Goal: Task Accomplishment & Management: Manage account settings

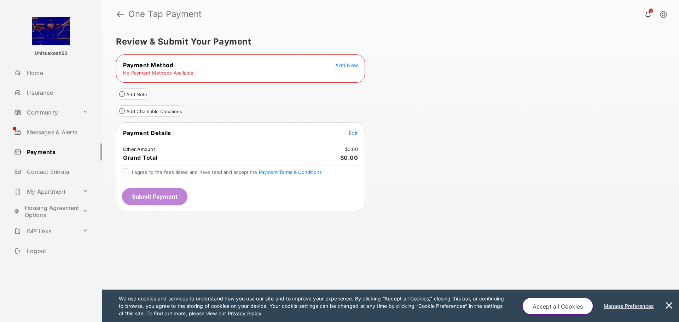
click at [118, 13] on link at bounding box center [120, 14] width 7 height 17
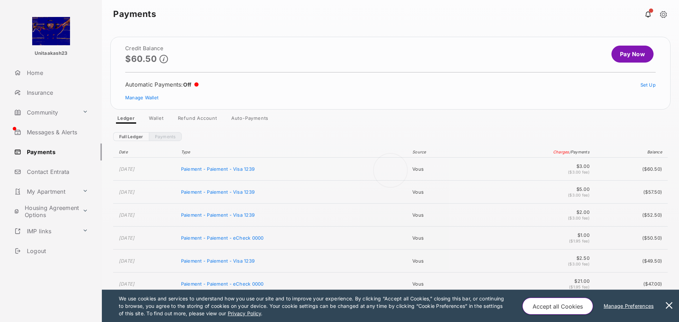
click at [154, 119] on div at bounding box center [391, 175] width 578 height 294
click at [156, 119] on link "Wallet" at bounding box center [156, 119] width 26 height 8
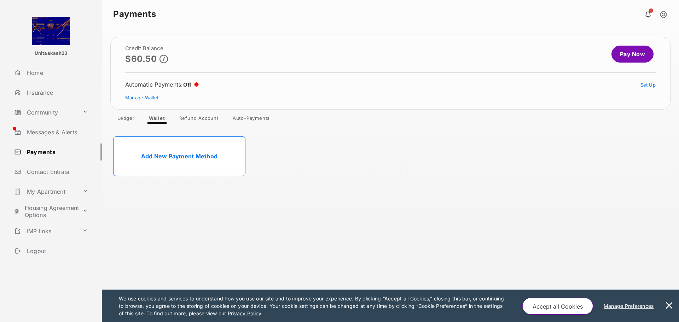
click at [176, 159] on div at bounding box center [391, 175] width 578 height 294
click at [181, 156] on link "Add New Payment Method" at bounding box center [179, 157] width 132 height 40
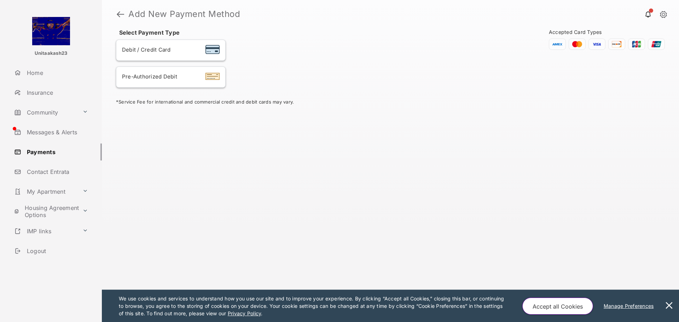
click at [178, 76] on div "Pre-Authorized Debit" at bounding box center [171, 77] width 98 height 9
select select "**"
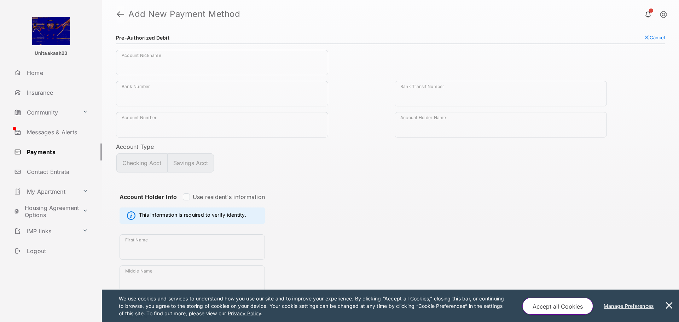
click at [119, 13] on link at bounding box center [120, 14] width 7 height 17
